Goal: Task Accomplishment & Management: Use online tool/utility

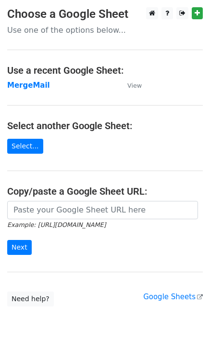
drag, startPoint x: 30, startPoint y: 89, endPoint x: 33, endPoint y: 99, distance: 9.9
click at [30, 89] on strong "MergeMail" at bounding box center [28, 85] width 43 height 9
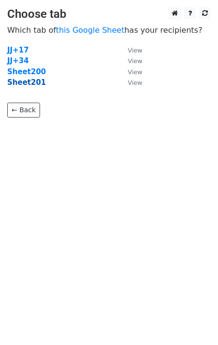
click at [33, 85] on strong "Sheet201" at bounding box center [26, 82] width 39 height 9
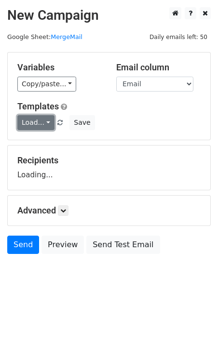
click at [37, 123] on link "Load..." at bounding box center [35, 122] width 37 height 15
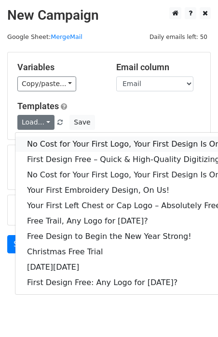
click at [52, 139] on link "No Cost for Your First Logo, Your First Design Is On Us!" at bounding box center [130, 144] width 231 height 15
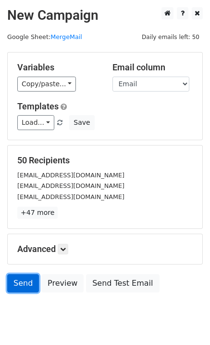
click at [35, 281] on link "Send" at bounding box center [23, 283] width 32 height 18
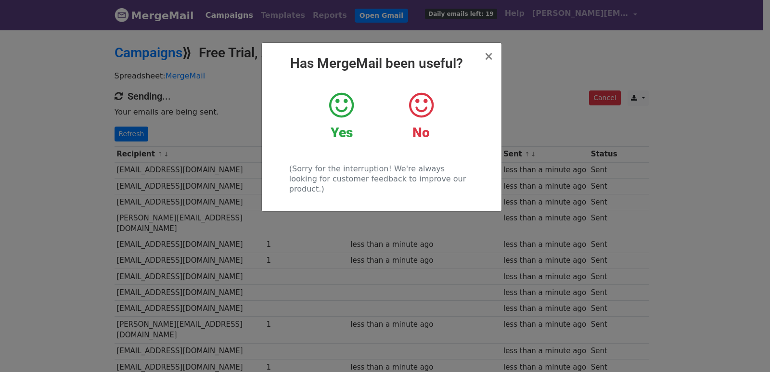
click at [150, 140] on div "× Has MergeMail been useful? Yes No (Sorry for the interruption! We're always l…" at bounding box center [385, 200] width 770 height 343
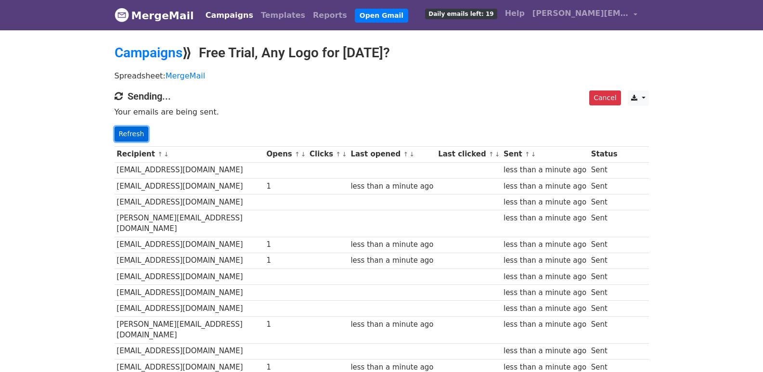
click at [127, 139] on link "Refresh" at bounding box center [132, 134] width 34 height 15
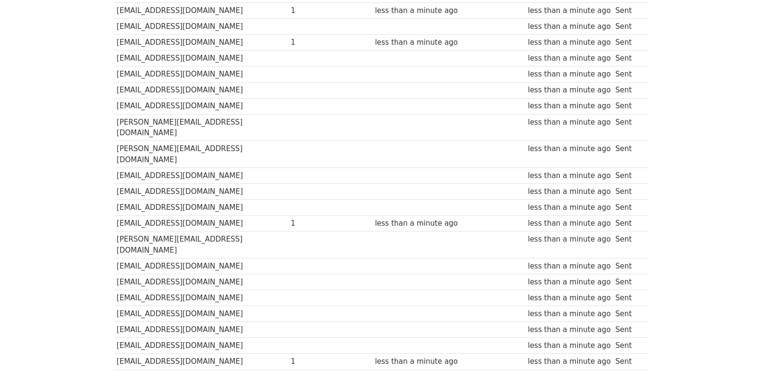
scroll to position [642, 0]
